Goal: Task Accomplishment & Management: Manage account settings

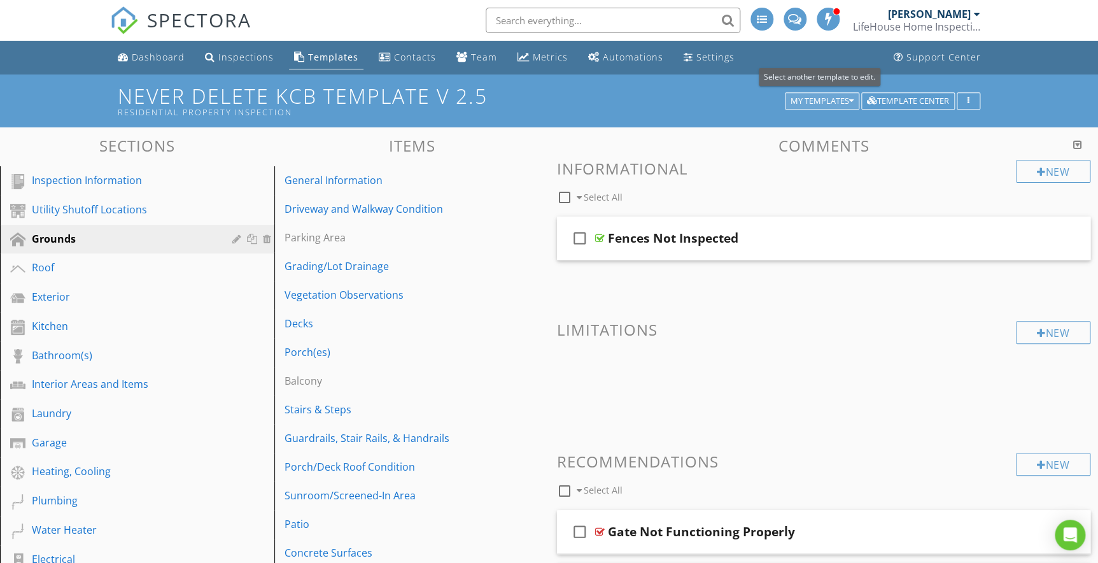
click at [837, 104] on div "My Templates" at bounding box center [822, 101] width 63 height 9
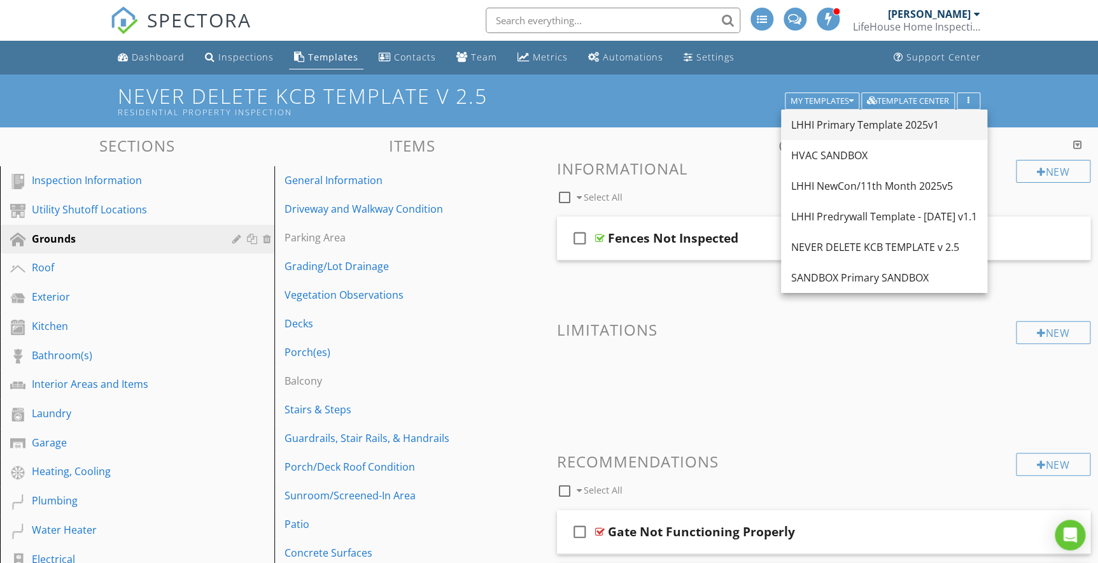
click at [834, 122] on div "LHHI Primary Template 2025v1" at bounding box center [885, 124] width 186 height 15
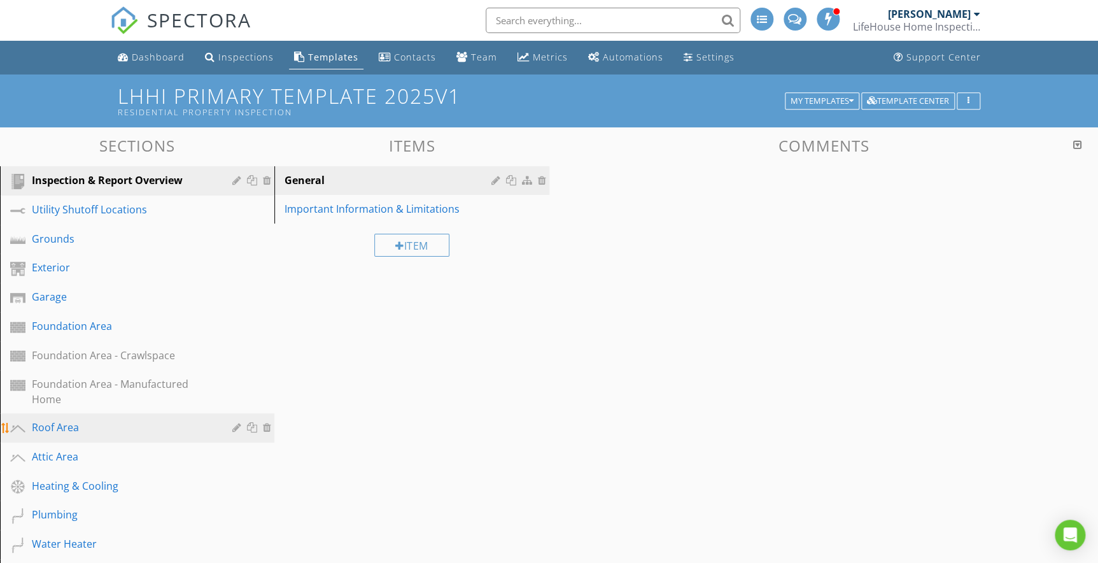
click at [53, 423] on div "Roof Area" at bounding box center [123, 427] width 182 height 15
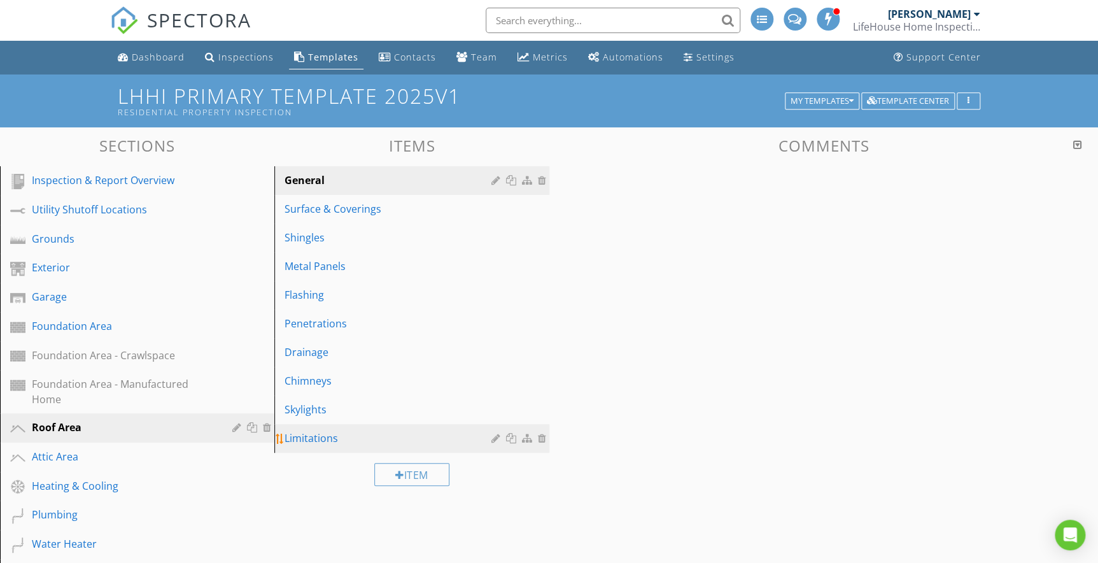
click at [306, 438] on div "Limitations" at bounding box center [390, 437] width 210 height 15
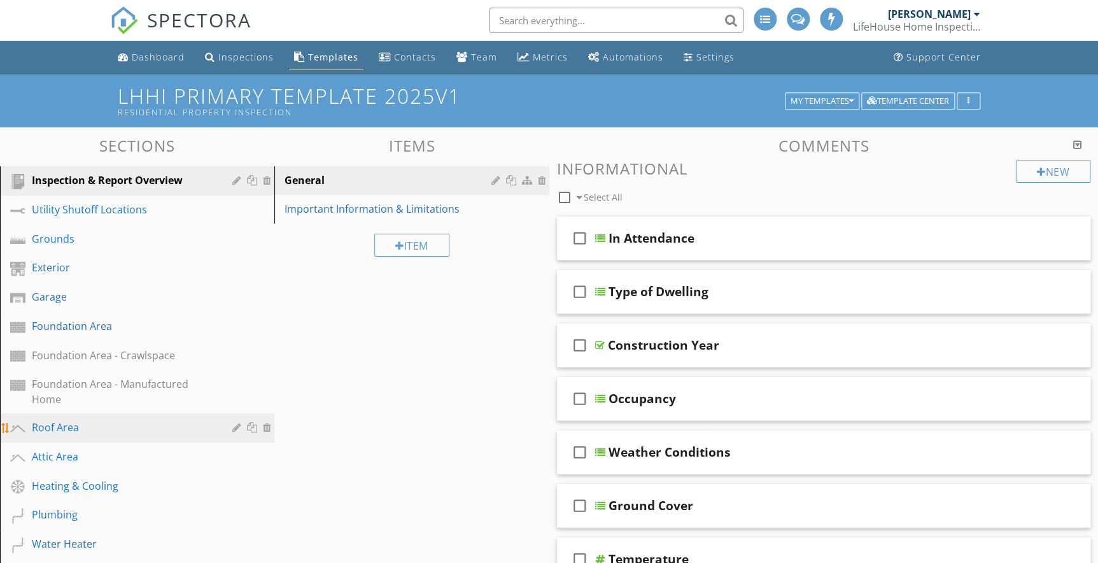
click at [64, 440] on link "Roof Area" at bounding box center [139, 427] width 271 height 29
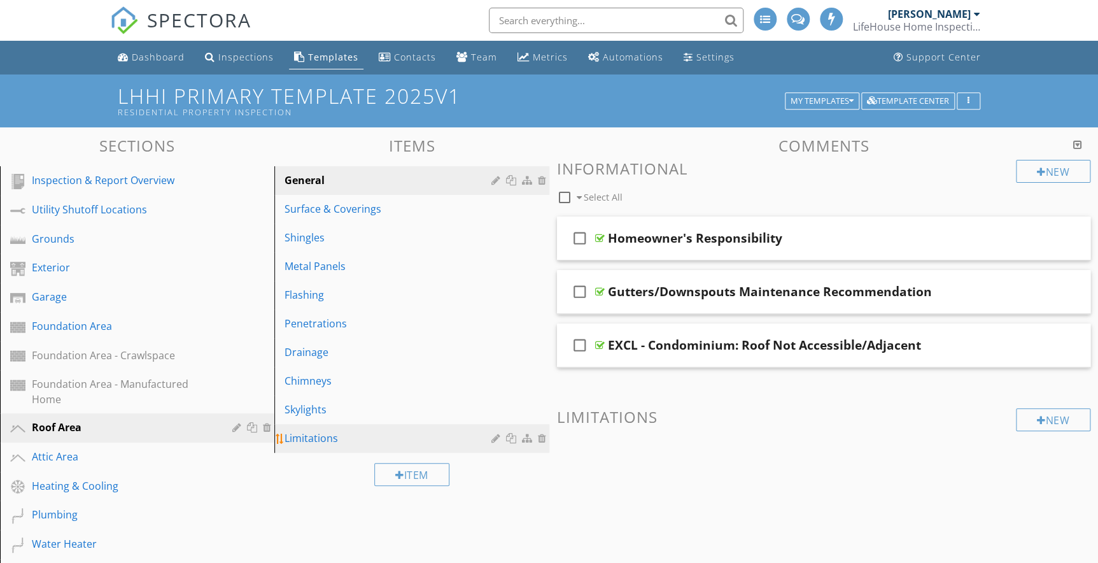
click at [301, 439] on div "Limitations" at bounding box center [390, 437] width 210 height 15
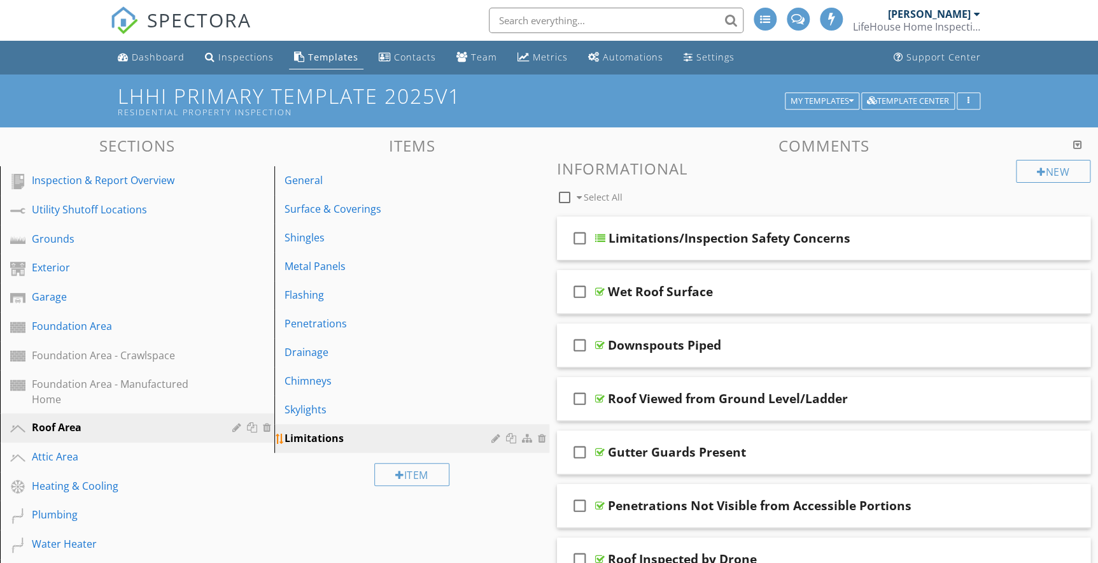
click at [493, 439] on div at bounding box center [498, 438] width 12 height 10
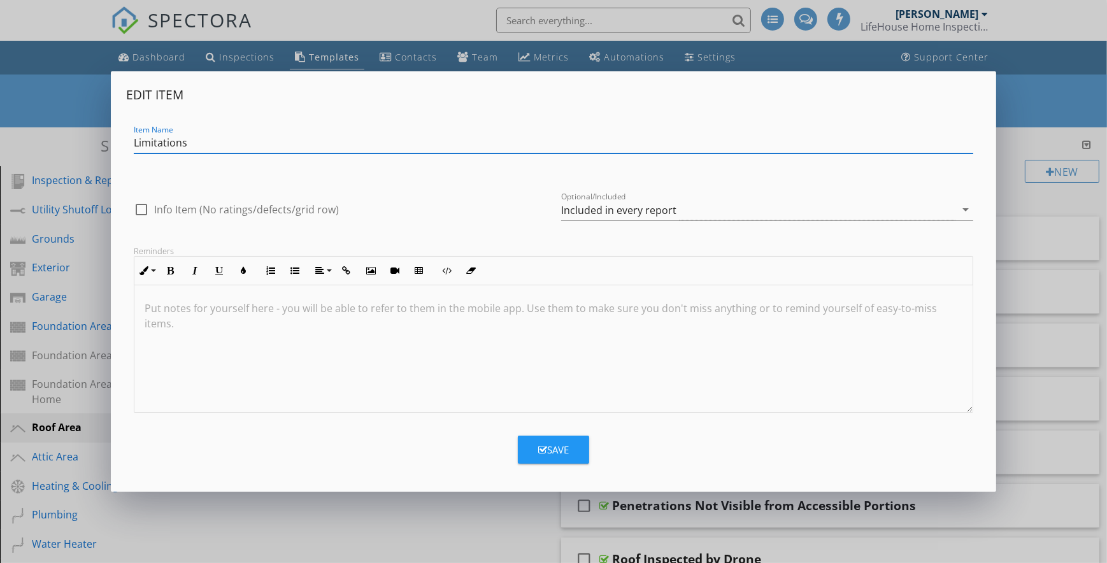
click at [135, 210] on div at bounding box center [142, 210] width 22 height 22
checkbox input "true"
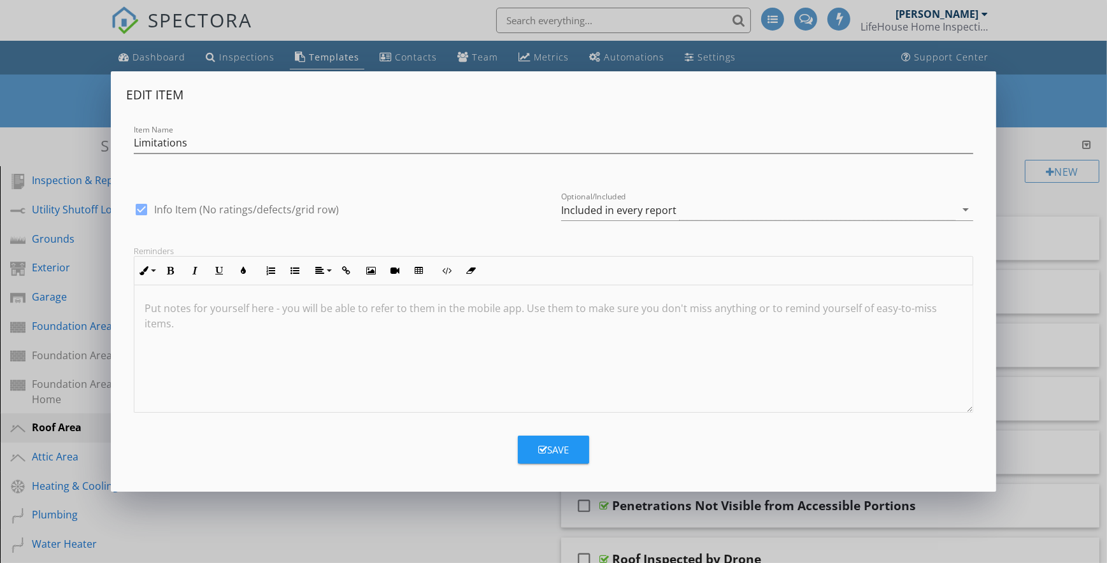
click at [569, 439] on button "Save" at bounding box center [553, 450] width 71 height 28
